Goal: Information Seeking & Learning: Find specific fact

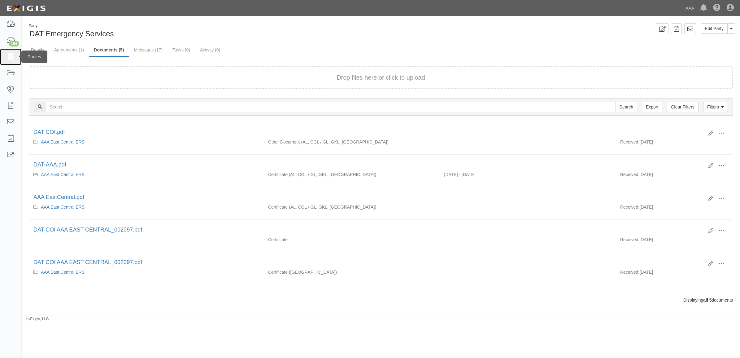
click at [13, 56] on icon at bounding box center [10, 56] width 9 height 7
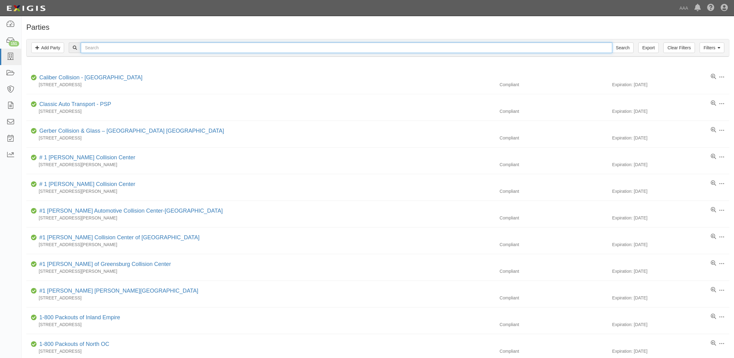
click at [189, 50] on input "text" at bounding box center [346, 47] width 531 height 11
type input "282817"
click at [612, 42] on input "Search" at bounding box center [623, 47] width 22 height 11
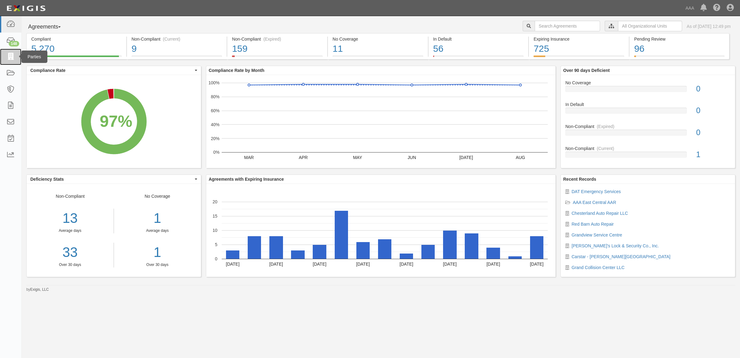
click at [7, 59] on icon at bounding box center [10, 56] width 9 height 7
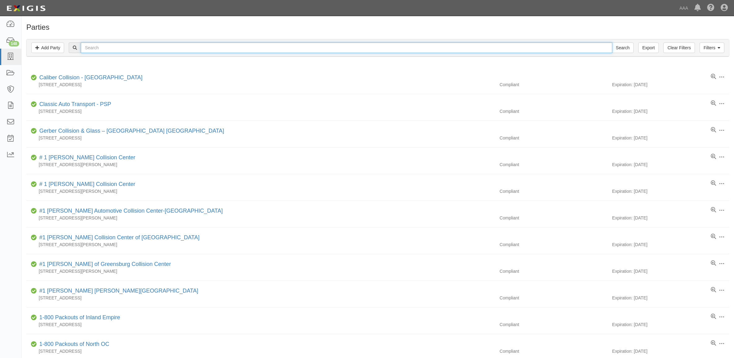
click at [445, 51] on input "text" at bounding box center [346, 47] width 531 height 11
type input "282817"
click at [612, 42] on input "Search" at bounding box center [623, 47] width 22 height 11
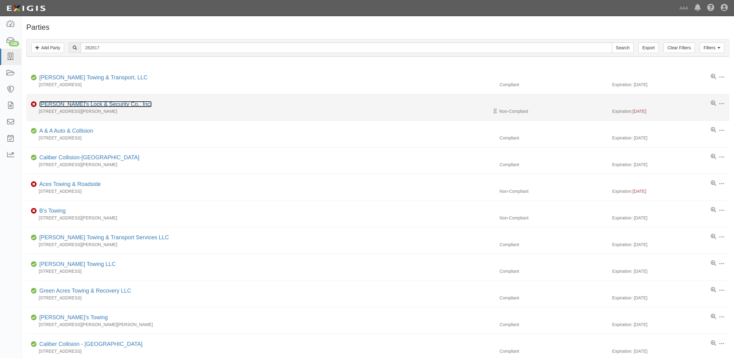
click at [80, 104] on link "[PERSON_NAME]'s Lock & Security Co., Inc." at bounding box center [95, 104] width 112 height 6
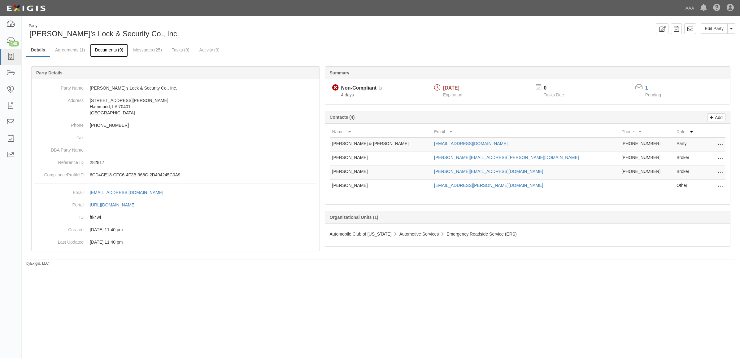
click at [107, 52] on link "Documents (9)" at bounding box center [109, 50] width 38 height 13
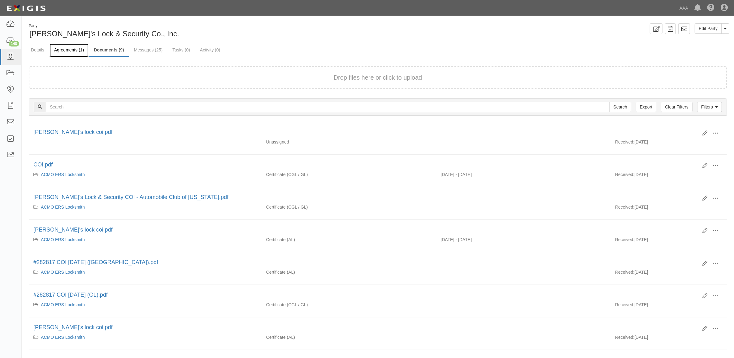
click at [73, 48] on link "Agreements (1)" at bounding box center [69, 50] width 39 height 13
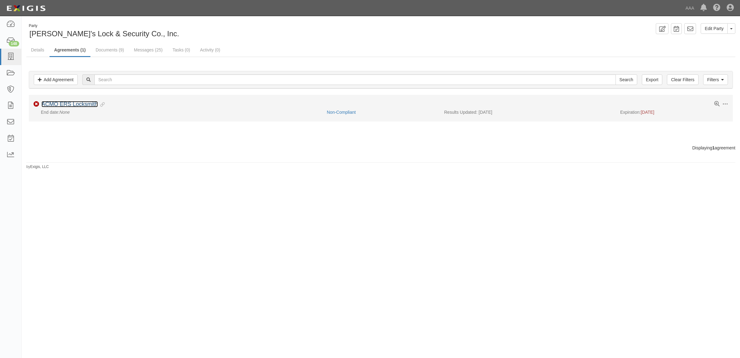
click at [84, 107] on link "ACMO ERS Locksmith" at bounding box center [70, 104] width 56 height 6
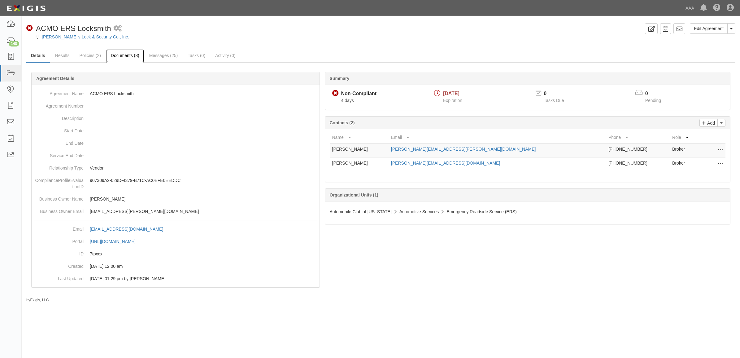
click at [129, 57] on link "Documents (8)" at bounding box center [125, 55] width 38 height 13
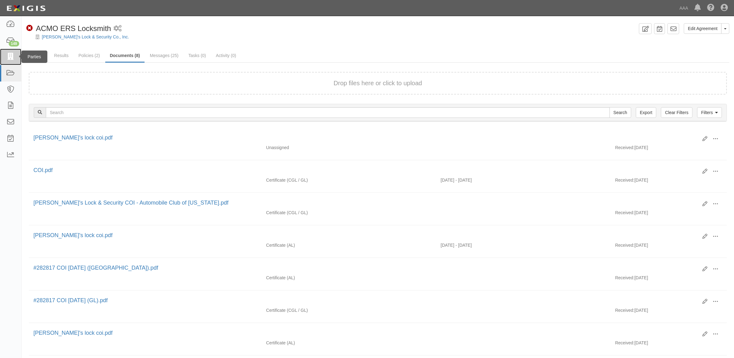
click at [10, 59] on icon at bounding box center [10, 56] width 9 height 7
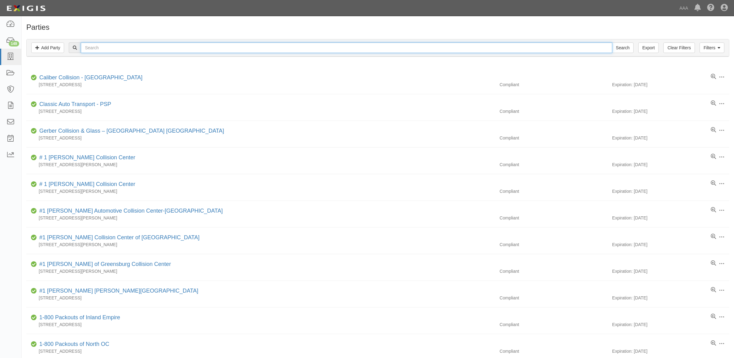
click at [155, 49] on input "text" at bounding box center [346, 47] width 531 height 11
type input "beeline"
click at [612, 42] on input "Search" at bounding box center [623, 47] width 22 height 11
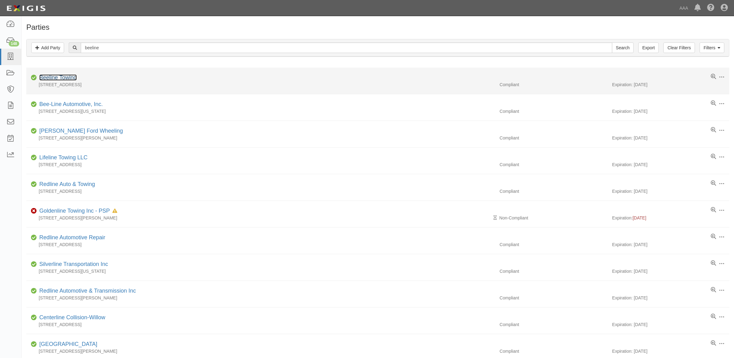
click at [70, 77] on link "Beeline Towing" at bounding box center [57, 77] width 37 height 6
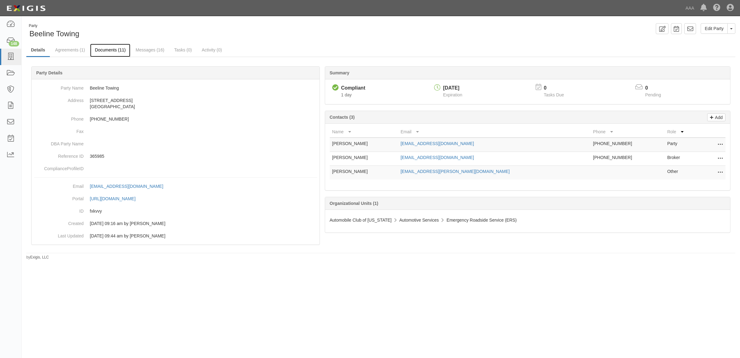
click at [117, 47] on link "Documents (11)" at bounding box center [110, 50] width 40 height 13
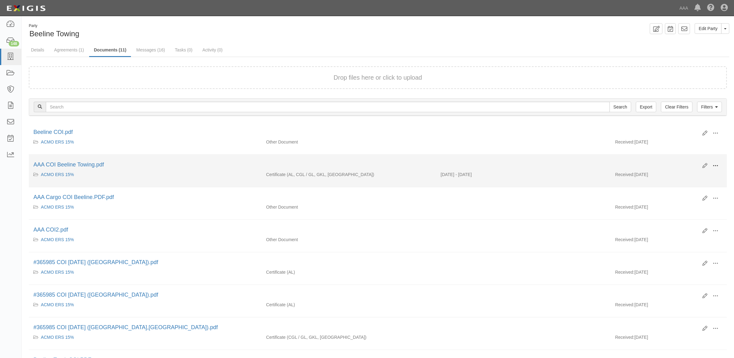
click at [713, 165] on span at bounding box center [716, 166] width 6 height 6
click at [694, 175] on link "View" at bounding box center [685, 174] width 49 height 11
click at [715, 164] on span at bounding box center [716, 166] width 6 height 6
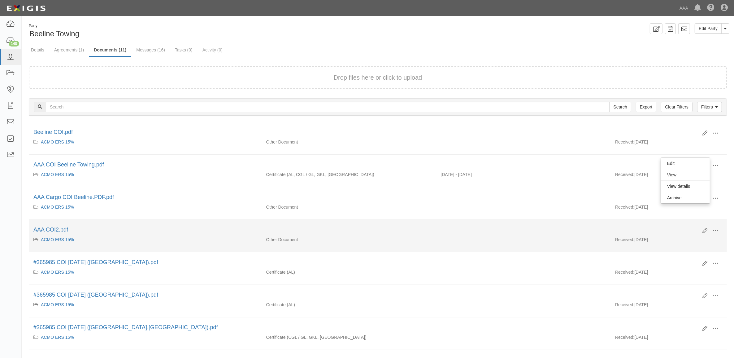
click at [545, 237] on div at bounding box center [523, 236] width 175 height 0
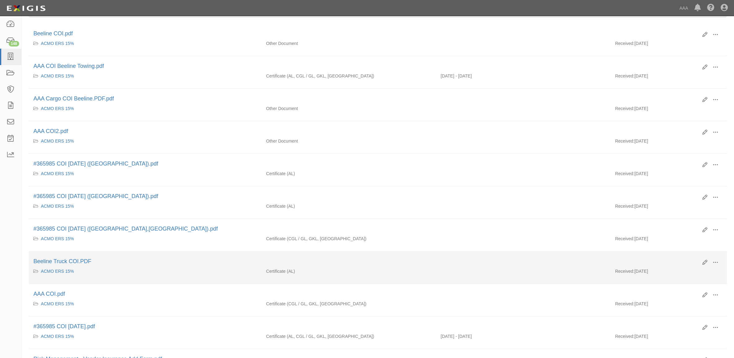
scroll to position [116, 0]
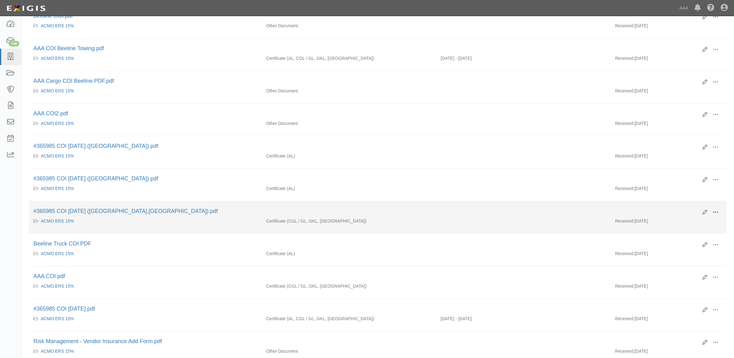
click at [713, 213] on span at bounding box center [716, 212] width 6 height 6
click at [692, 223] on link "View" at bounding box center [685, 221] width 49 height 11
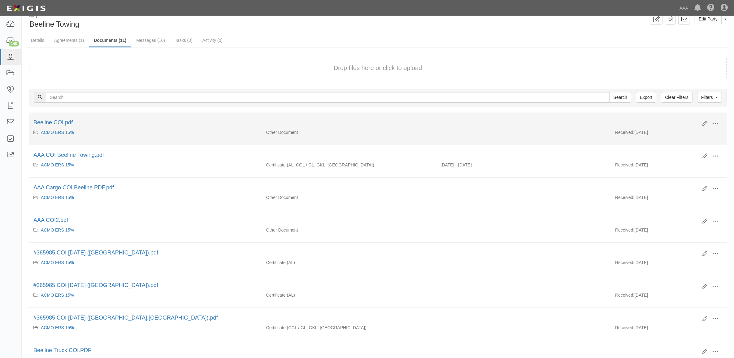
scroll to position [0, 0]
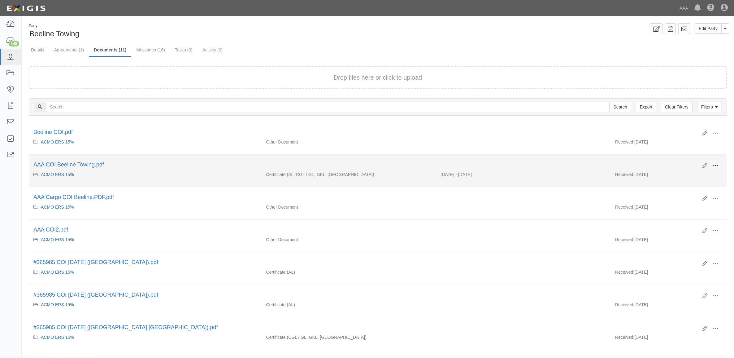
click at [716, 164] on span at bounding box center [716, 166] width 6 height 6
click at [696, 177] on link "View" at bounding box center [685, 174] width 49 height 11
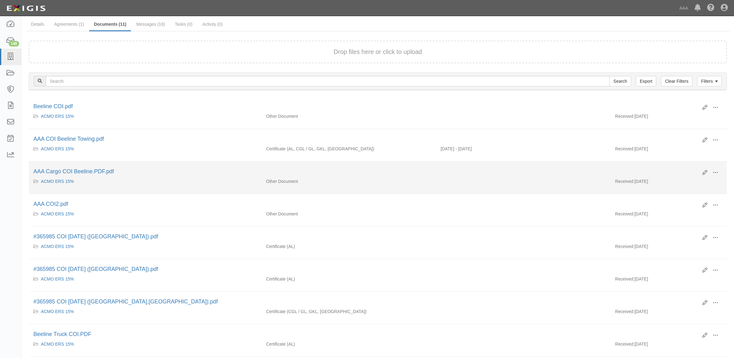
scroll to position [39, 0]
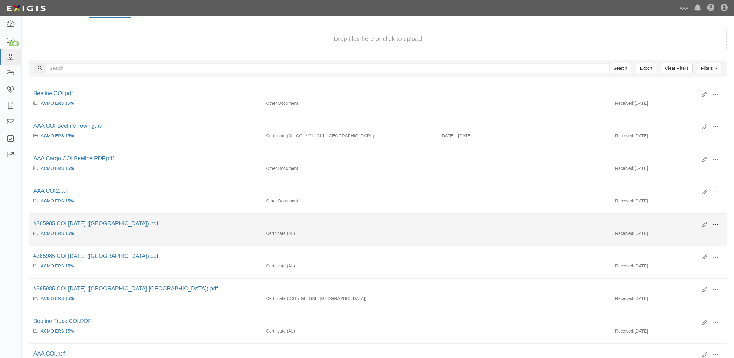
click at [710, 222] on button at bounding box center [716, 225] width 14 height 11
click at [696, 234] on link "View" at bounding box center [685, 233] width 49 height 11
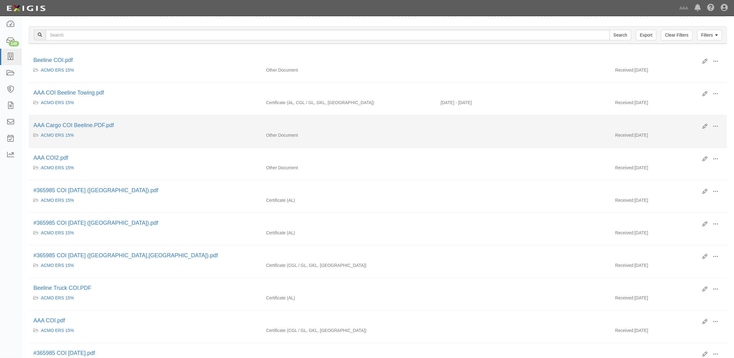
scroll to position [161, 0]
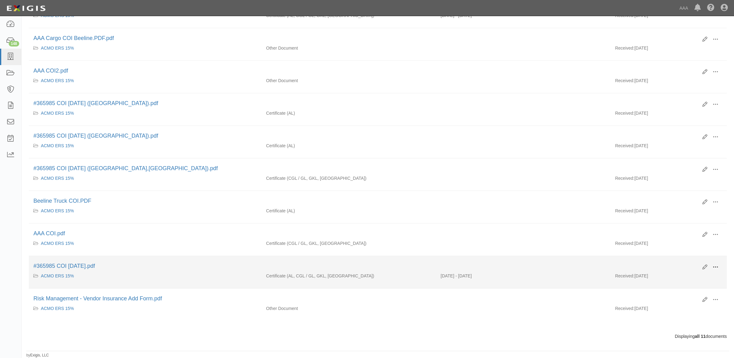
click at [713, 267] on span at bounding box center [716, 267] width 6 height 6
click at [695, 273] on link "View" at bounding box center [685, 275] width 49 height 11
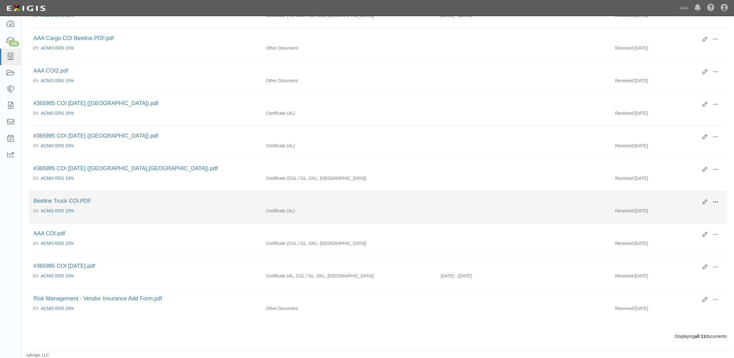
click at [715, 202] on span at bounding box center [716, 202] width 6 height 6
click at [706, 208] on link "View" at bounding box center [685, 210] width 49 height 11
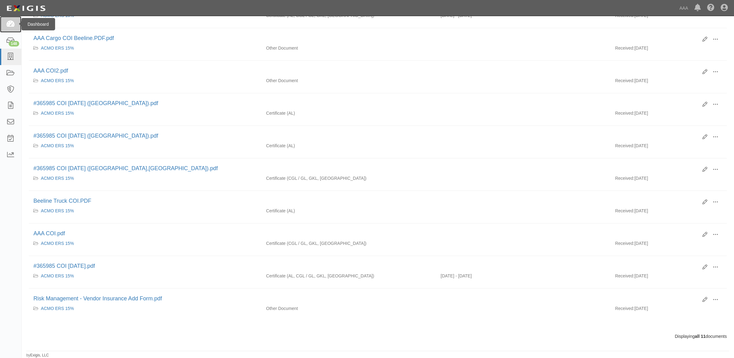
drag, startPoint x: 8, startPoint y: 28, endPoint x: 11, endPoint y: 32, distance: 4.8
click at [8, 28] on icon at bounding box center [10, 24] width 9 height 7
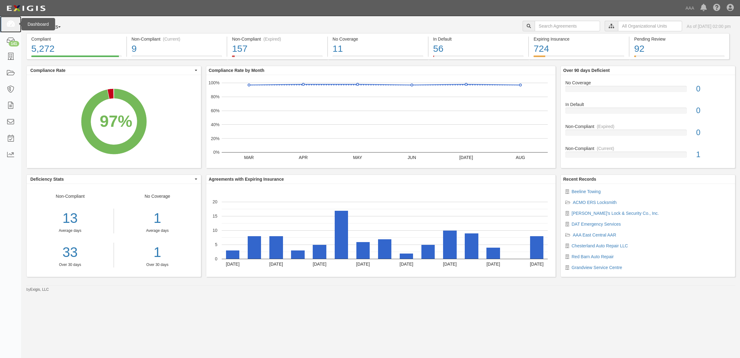
click at [10, 27] on icon at bounding box center [10, 24] width 9 height 7
